Goal: Information Seeking & Learning: Learn about a topic

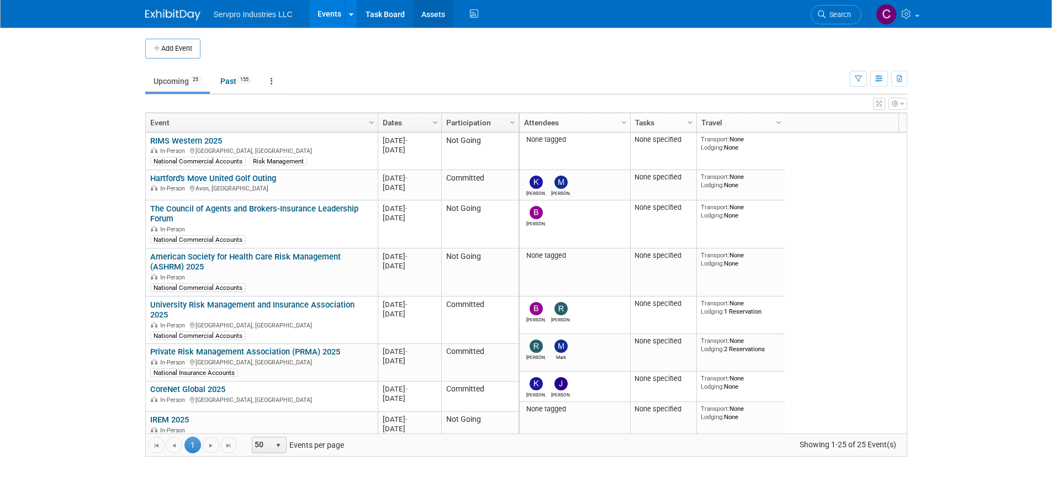
click at [438, 7] on link "Assets" at bounding box center [433, 14] width 40 height 28
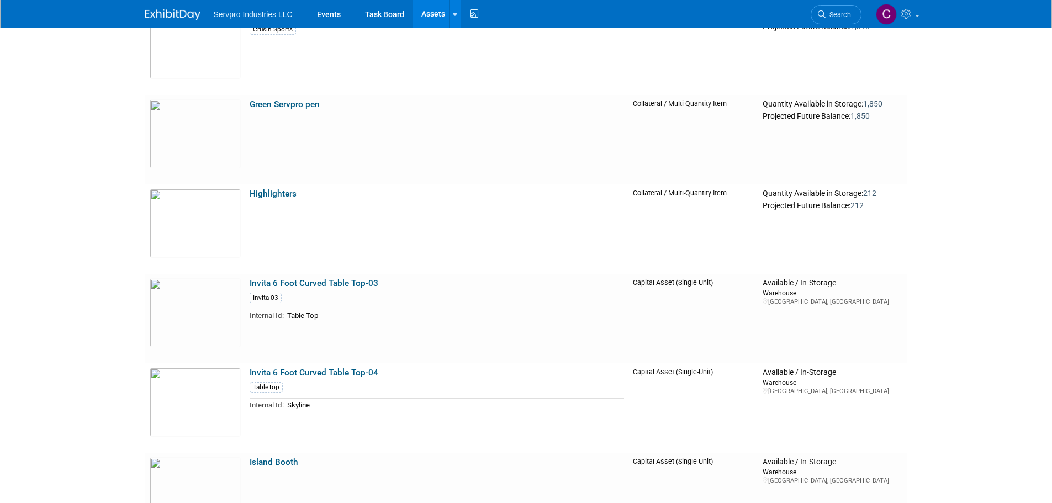
scroll to position [1804, 0]
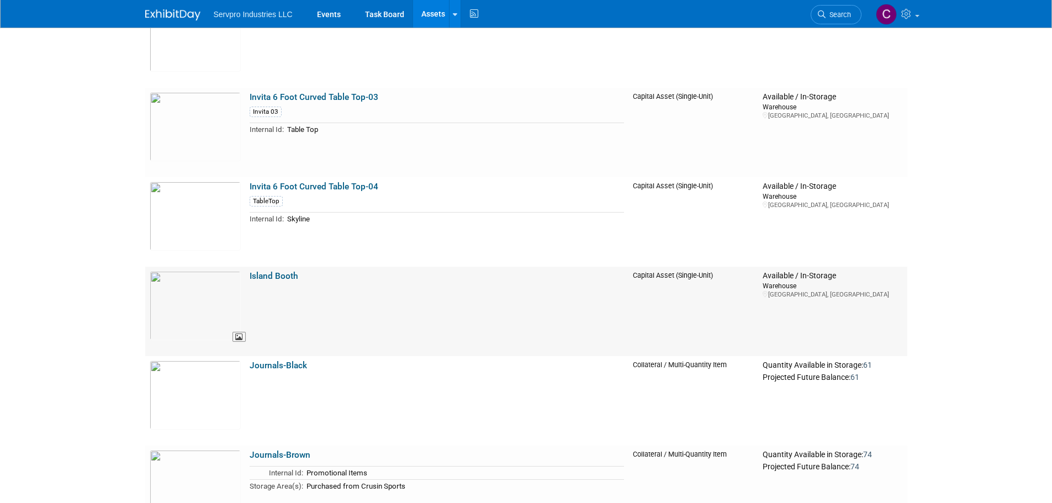
click at [206, 303] on img at bounding box center [195, 305] width 91 height 69
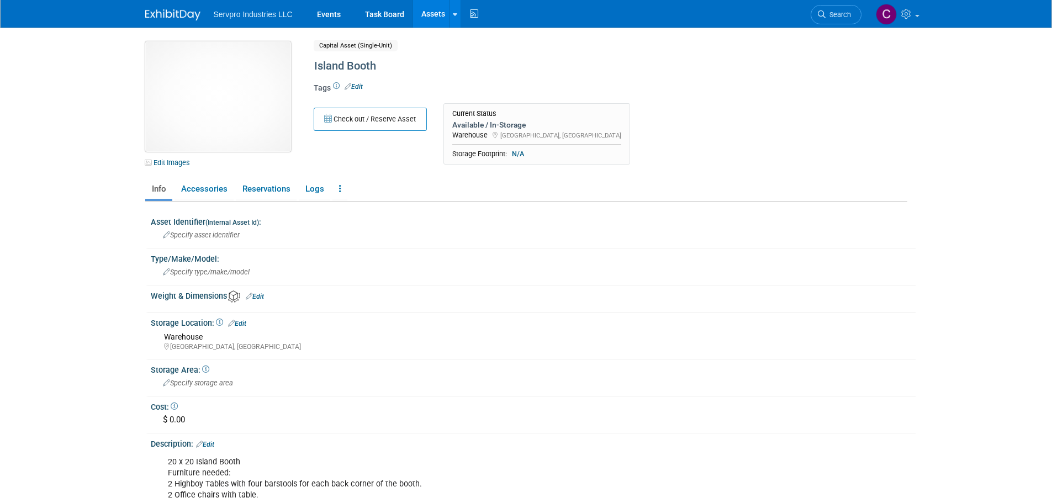
click at [224, 110] on img at bounding box center [218, 96] width 146 height 110
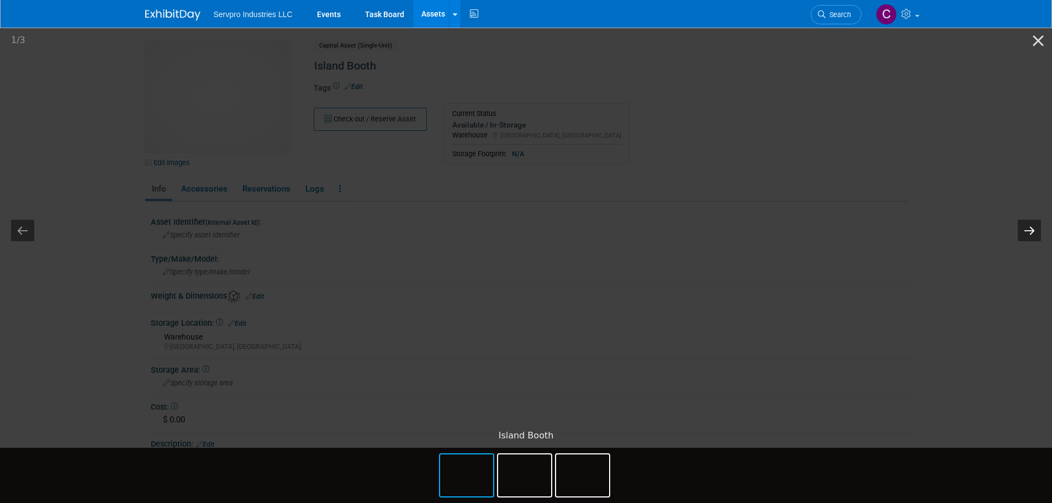
click at [1025, 231] on button "Next slide" at bounding box center [1029, 231] width 23 height 22
click at [1031, 47] on button "Close gallery" at bounding box center [1038, 41] width 28 height 26
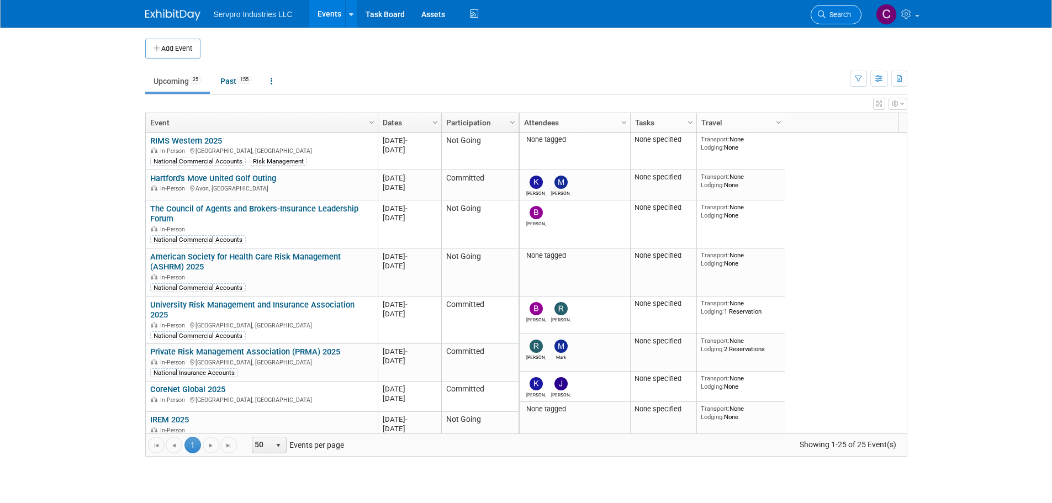
click at [846, 13] on span "Search" at bounding box center [838, 14] width 25 height 8
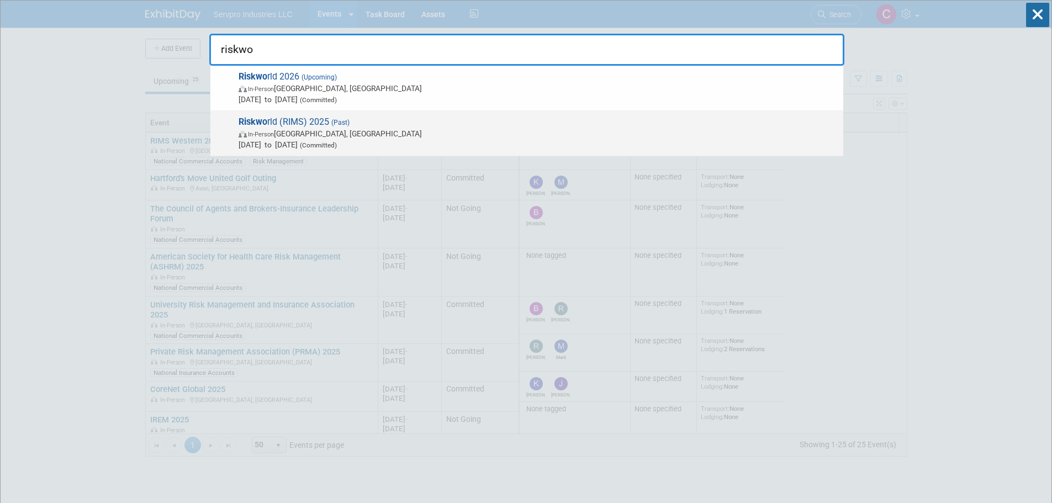
type input "riskwo"
click at [315, 115] on div "Riskwo rld (RIMS) 2025 (Past) In-Person Chicago, IL May 4, 2025 to May 7, 2025 …" at bounding box center [526, 133] width 633 height 45
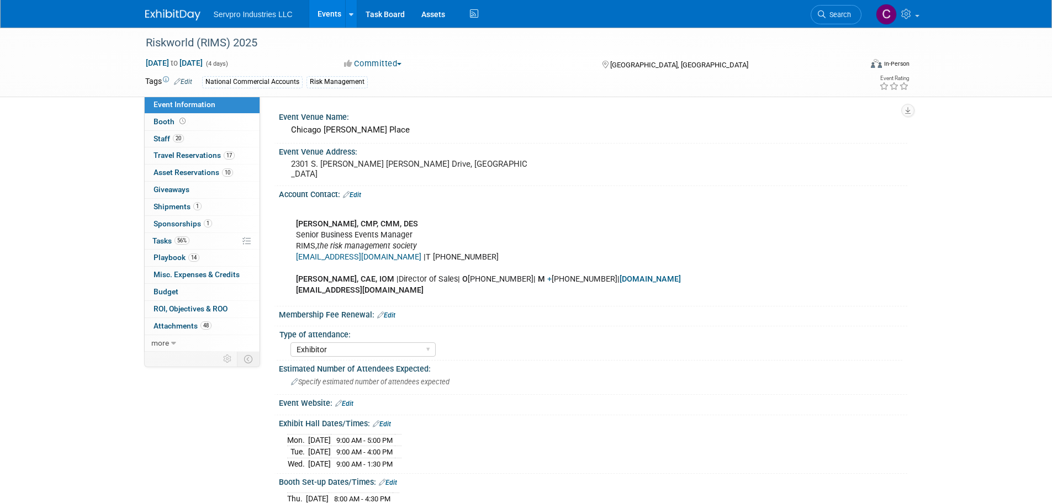
select select "Exhibitor"
click at [188, 208] on span "Shipments 1" at bounding box center [178, 206] width 48 height 9
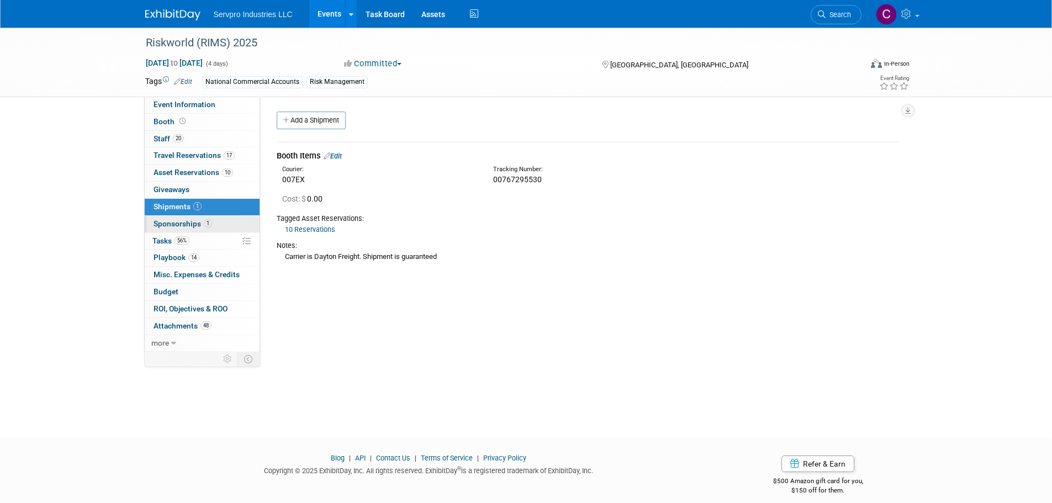
click at [186, 216] on link "1 Sponsorships 1" at bounding box center [202, 224] width 115 height 17
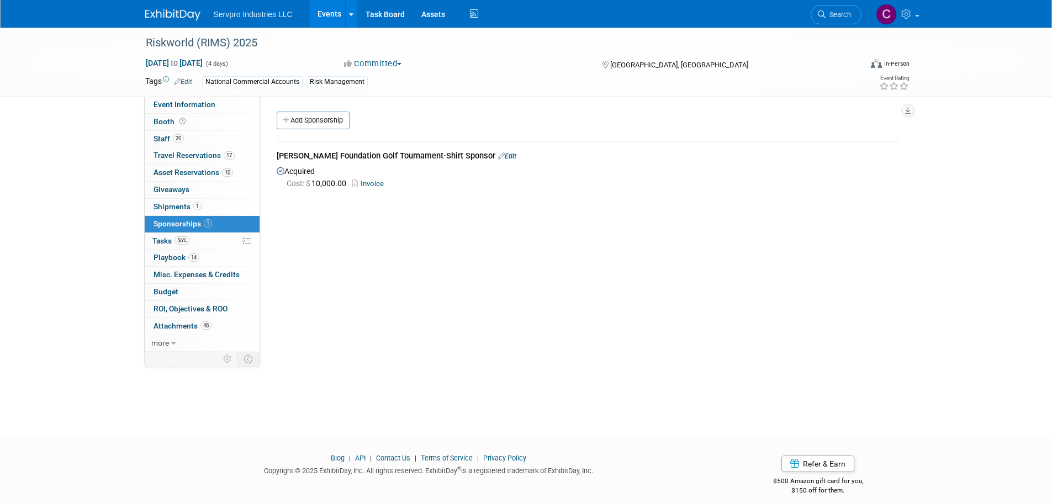
drag, startPoint x: 464, startPoint y: 159, endPoint x: 276, endPoint y: 157, distance: 188.3
click at [276, 157] on div "Spencer Foundation Golf Tournament-Shirt Sponsor Edit Acquired Cost: $ 10,000.0…" at bounding box center [587, 165] width 639 height 67
copy div "Spencer Foundation Golf Tournament-Shirt Sponsor"
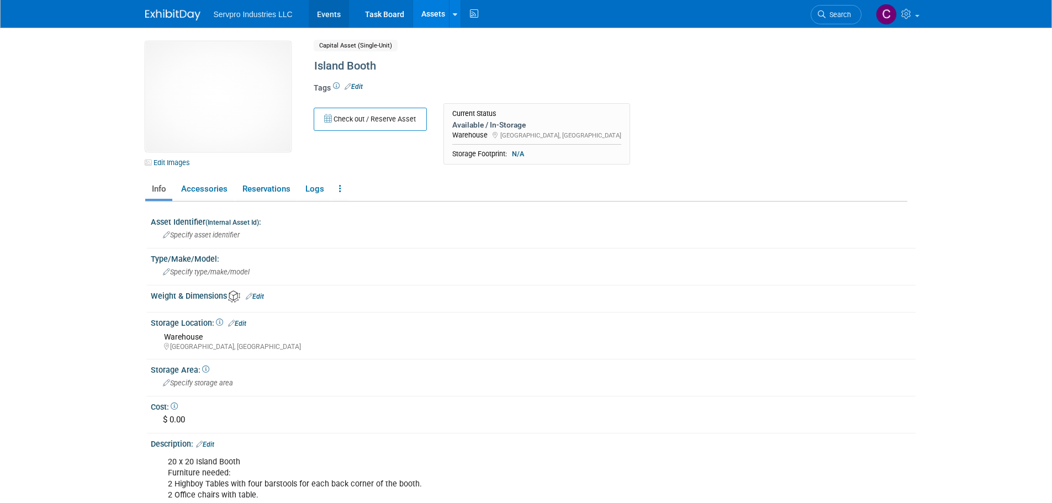
click at [344, 13] on link "Events" at bounding box center [329, 14] width 40 height 28
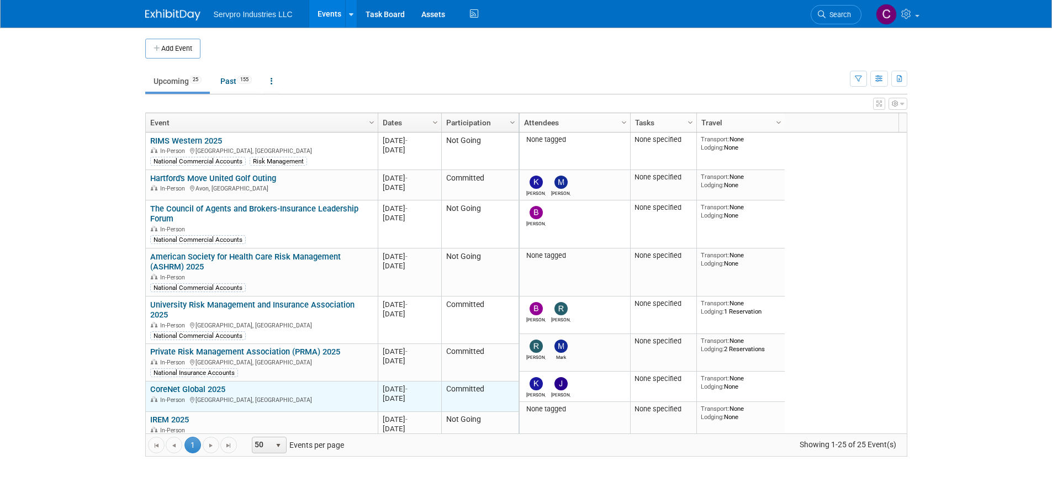
click at [205, 384] on link "CoreNet Global 2025" at bounding box center [187, 389] width 75 height 10
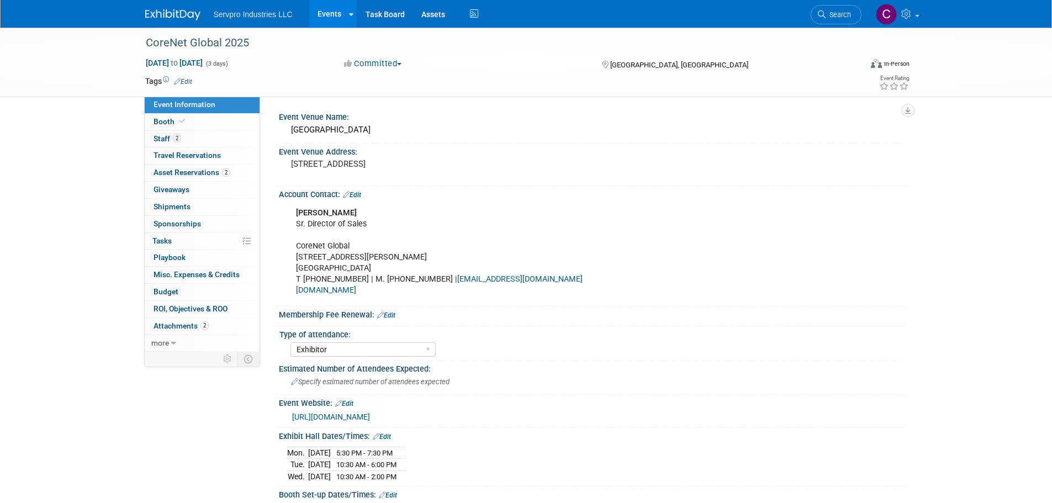
select select "Exhibitor"
click at [190, 170] on span "Asset Reservations 2" at bounding box center [192, 172] width 77 height 9
